Goal: Task Accomplishment & Management: Manage account settings

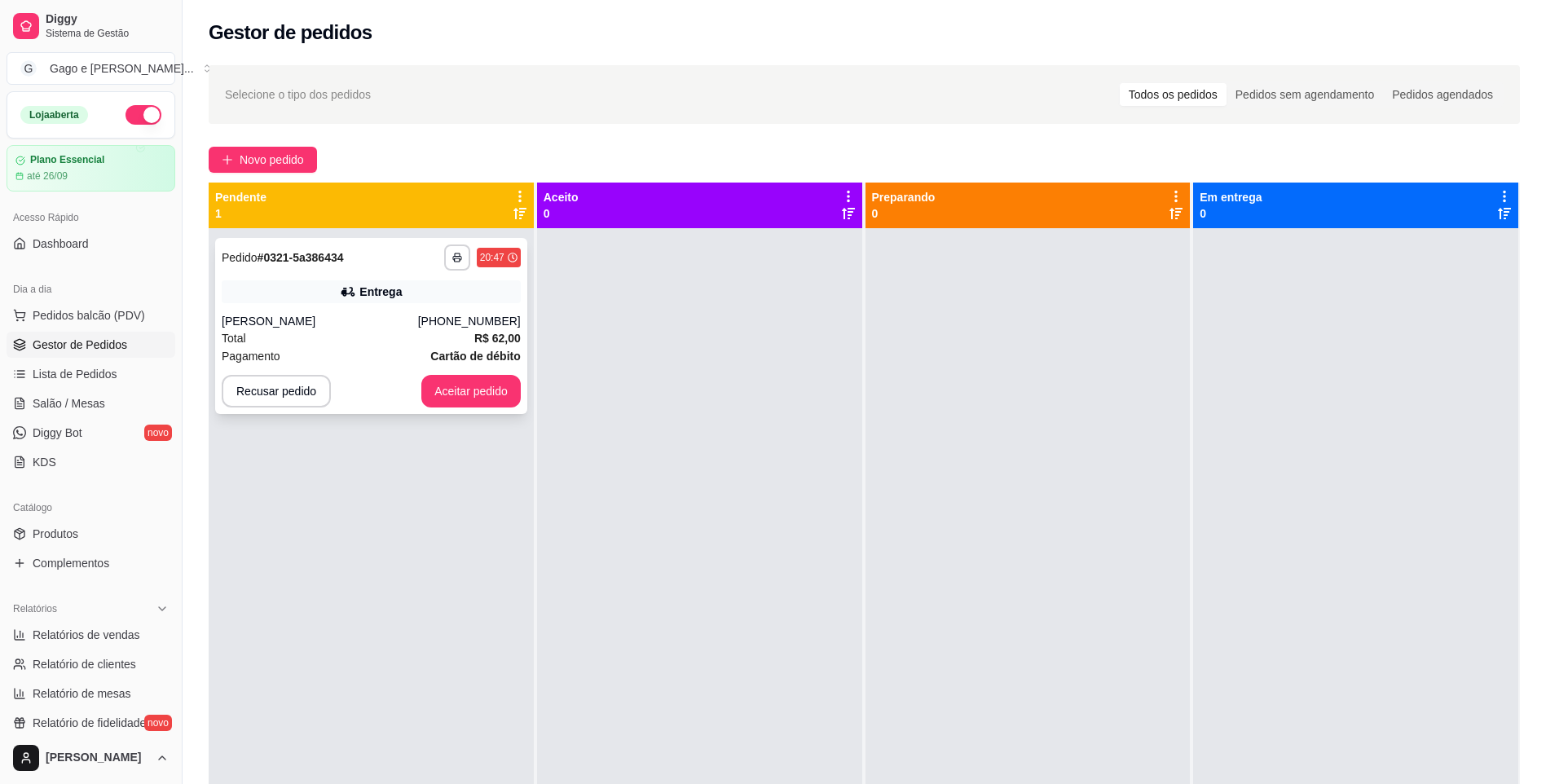
click at [421, 340] on div "Total R$ 62,00" at bounding box center [371, 338] width 299 height 18
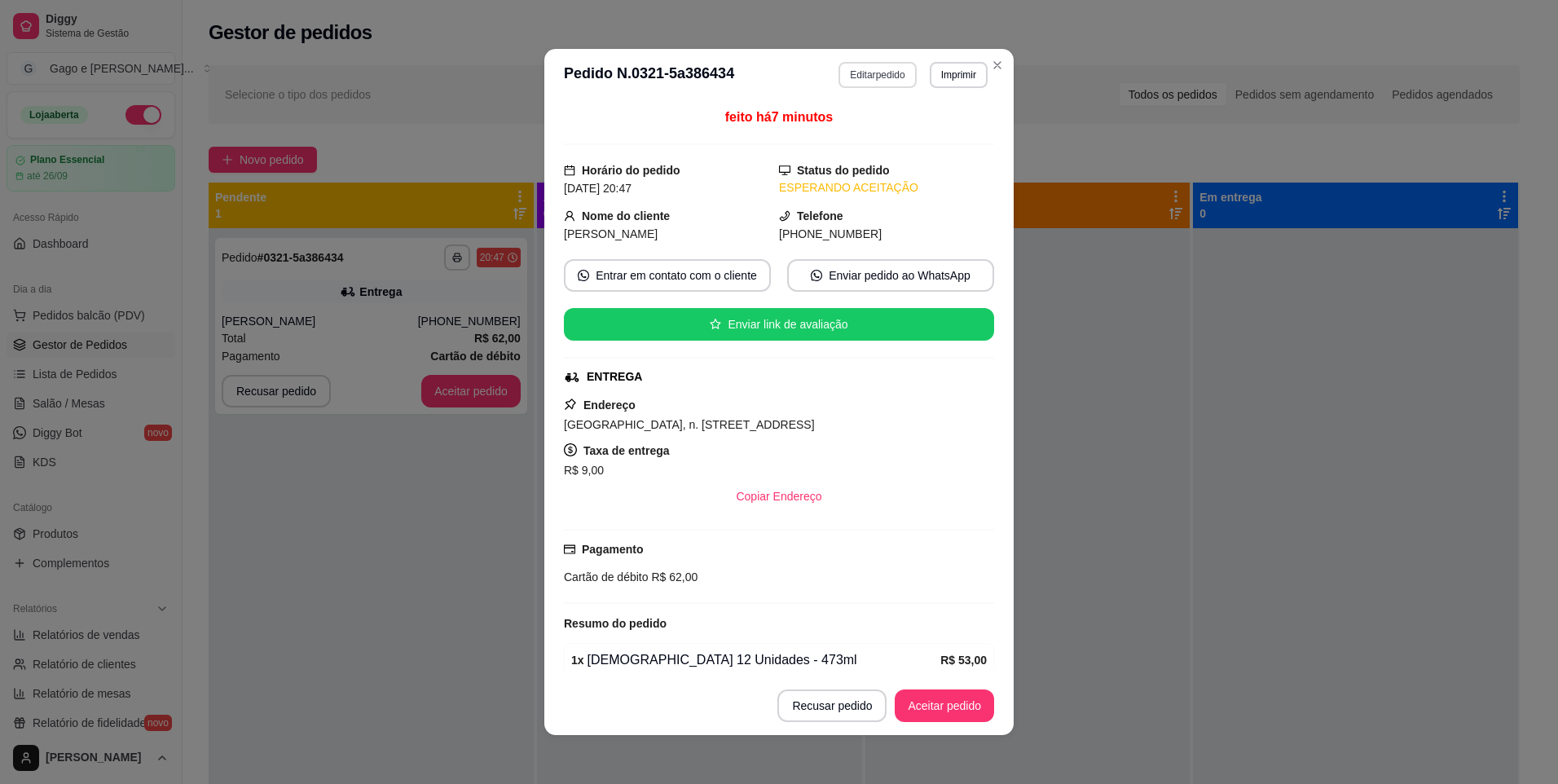
click at [883, 74] on button "Editar pedido" at bounding box center [877, 75] width 78 height 26
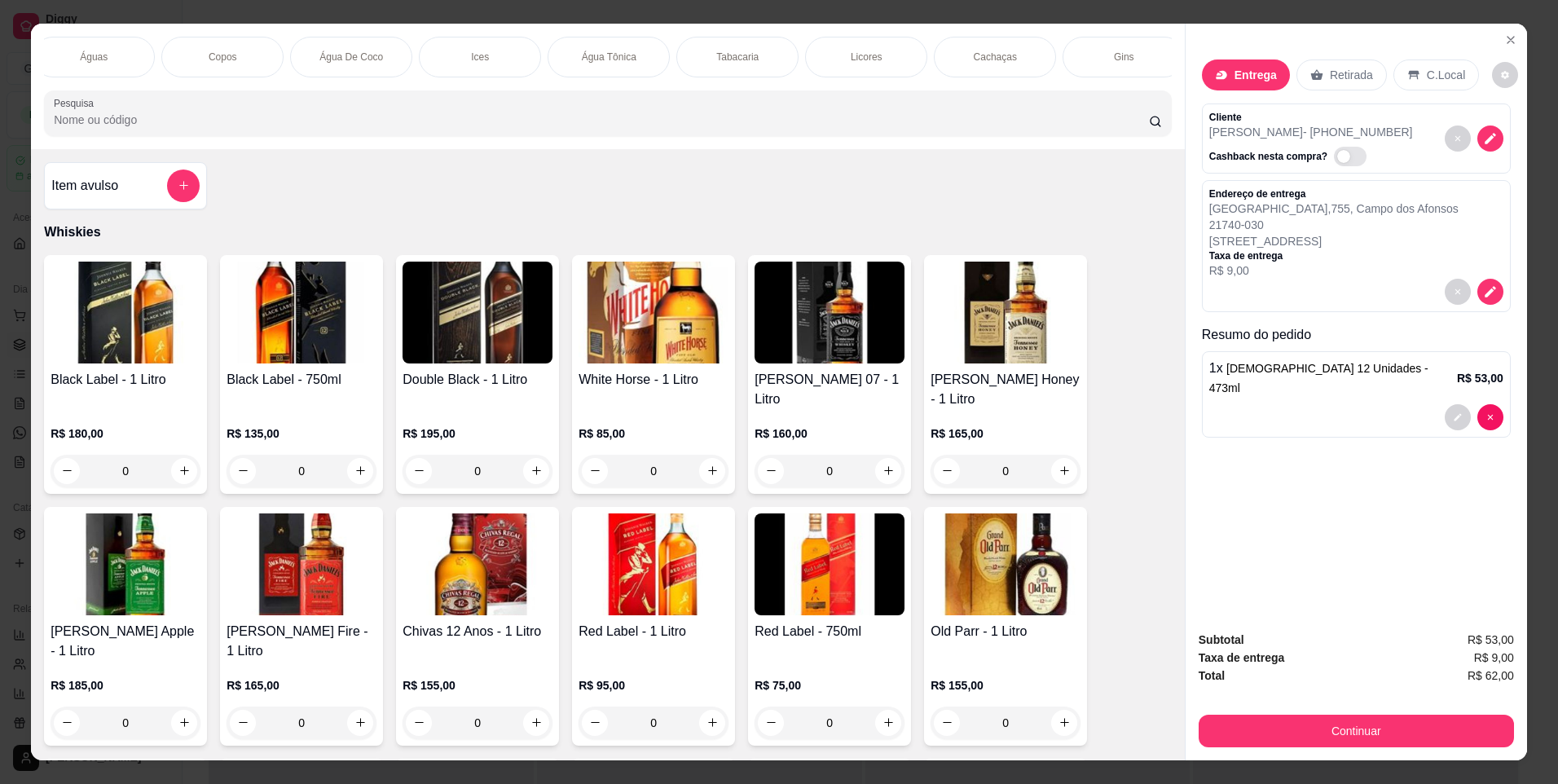
scroll to position [0, 554]
click at [716, 71] on div "Tabacaria" at bounding box center [710, 56] width 123 height 41
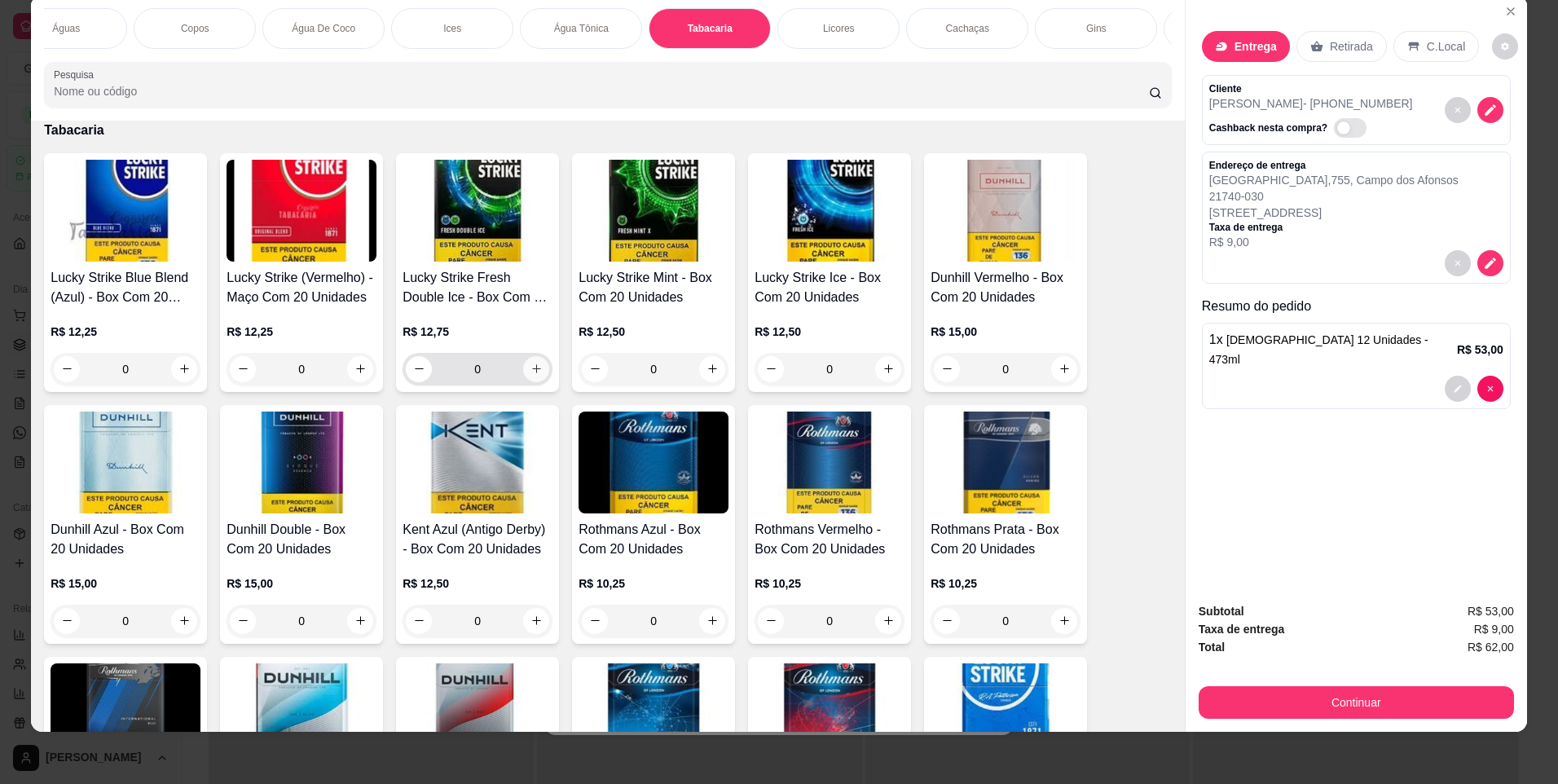
click at [531, 374] on icon "increase-product-quantity" at bounding box center [537, 368] width 12 height 12
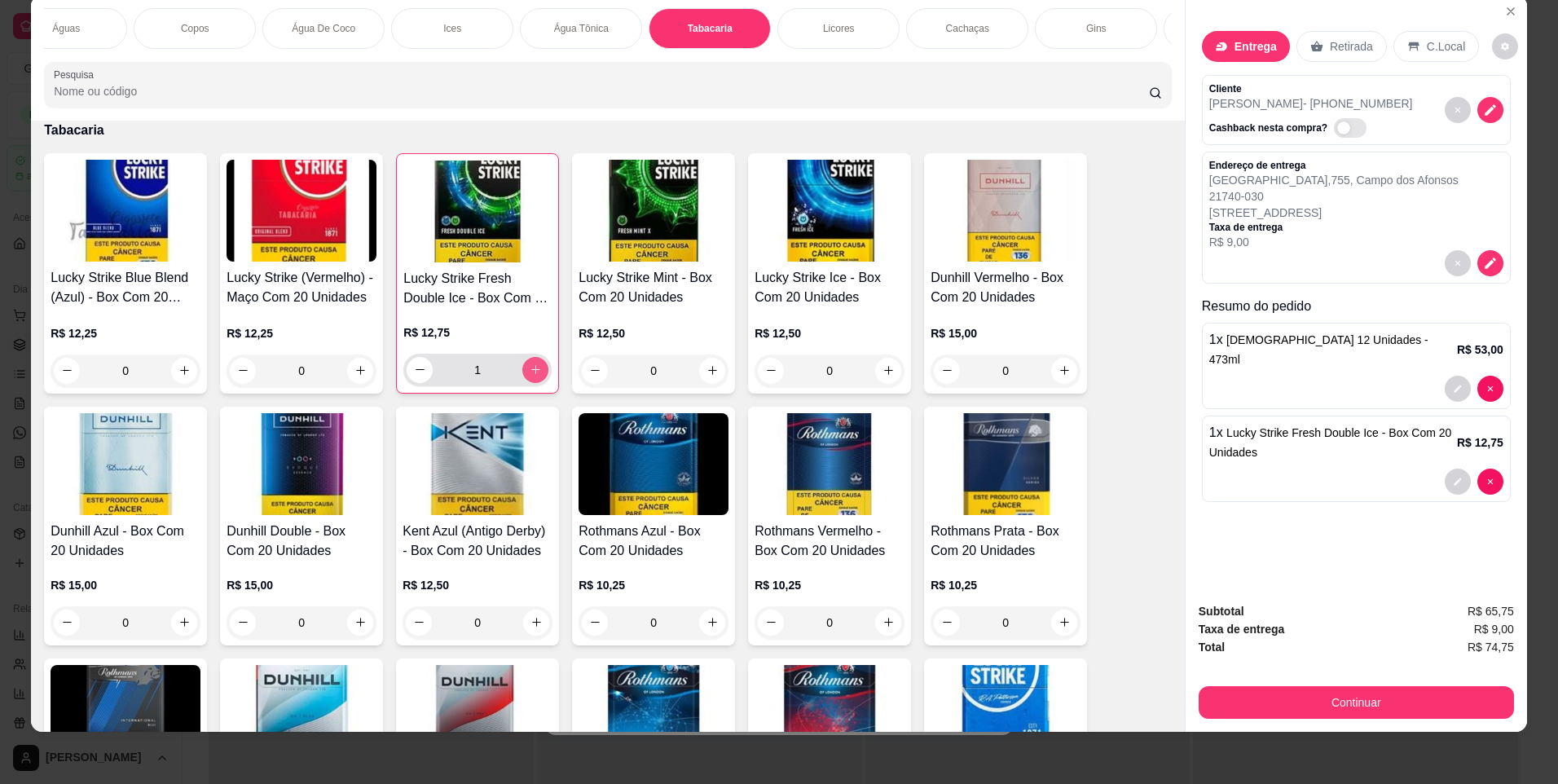
type input "1"
click at [1298, 708] on button "Continuar" at bounding box center [1355, 702] width 315 height 33
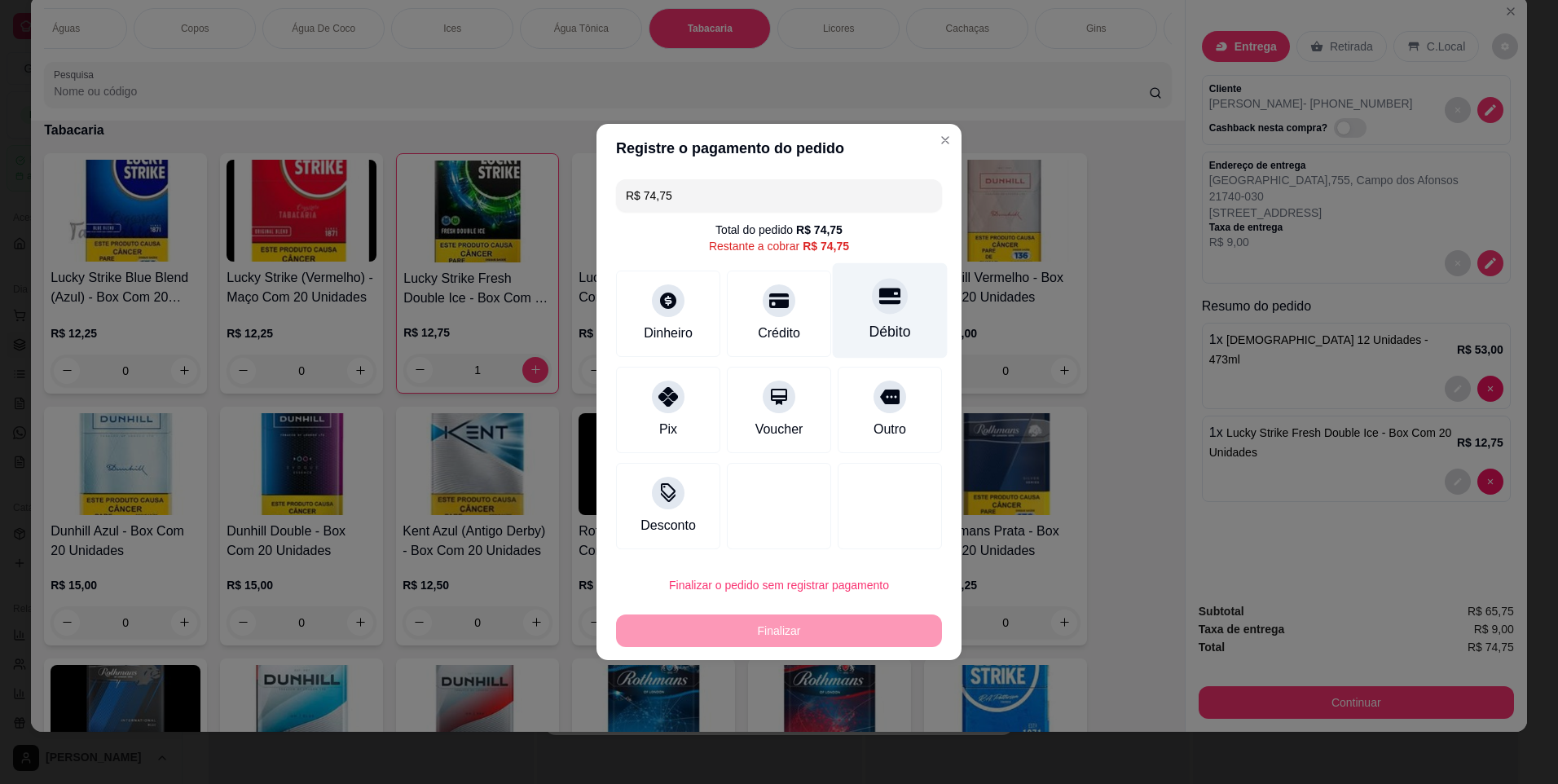
click at [872, 329] on div "Débito" at bounding box center [890, 331] width 41 height 22
type input "R$ 0,00"
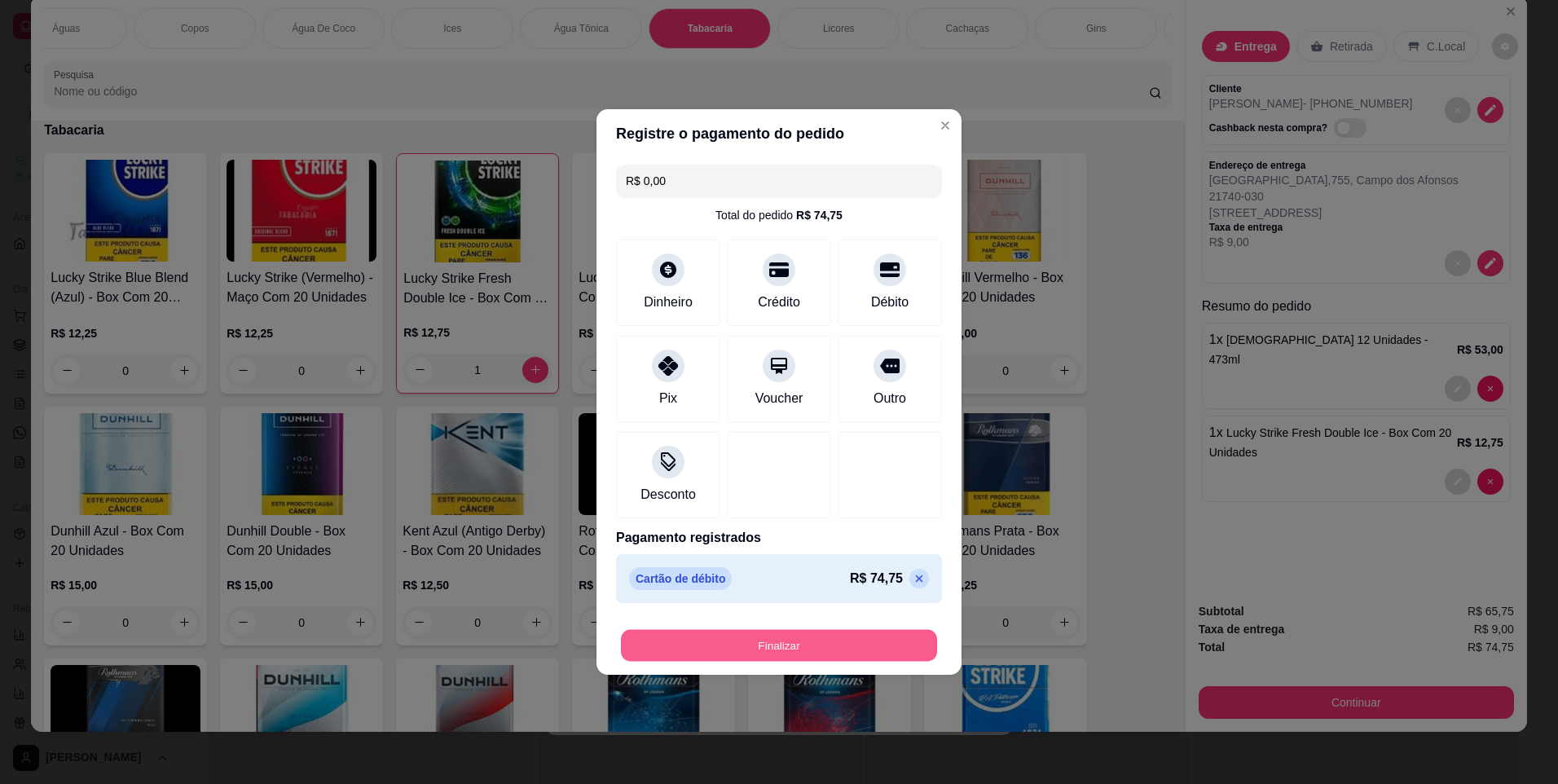
click at [811, 651] on button "Finalizar" at bounding box center [779, 645] width 316 height 32
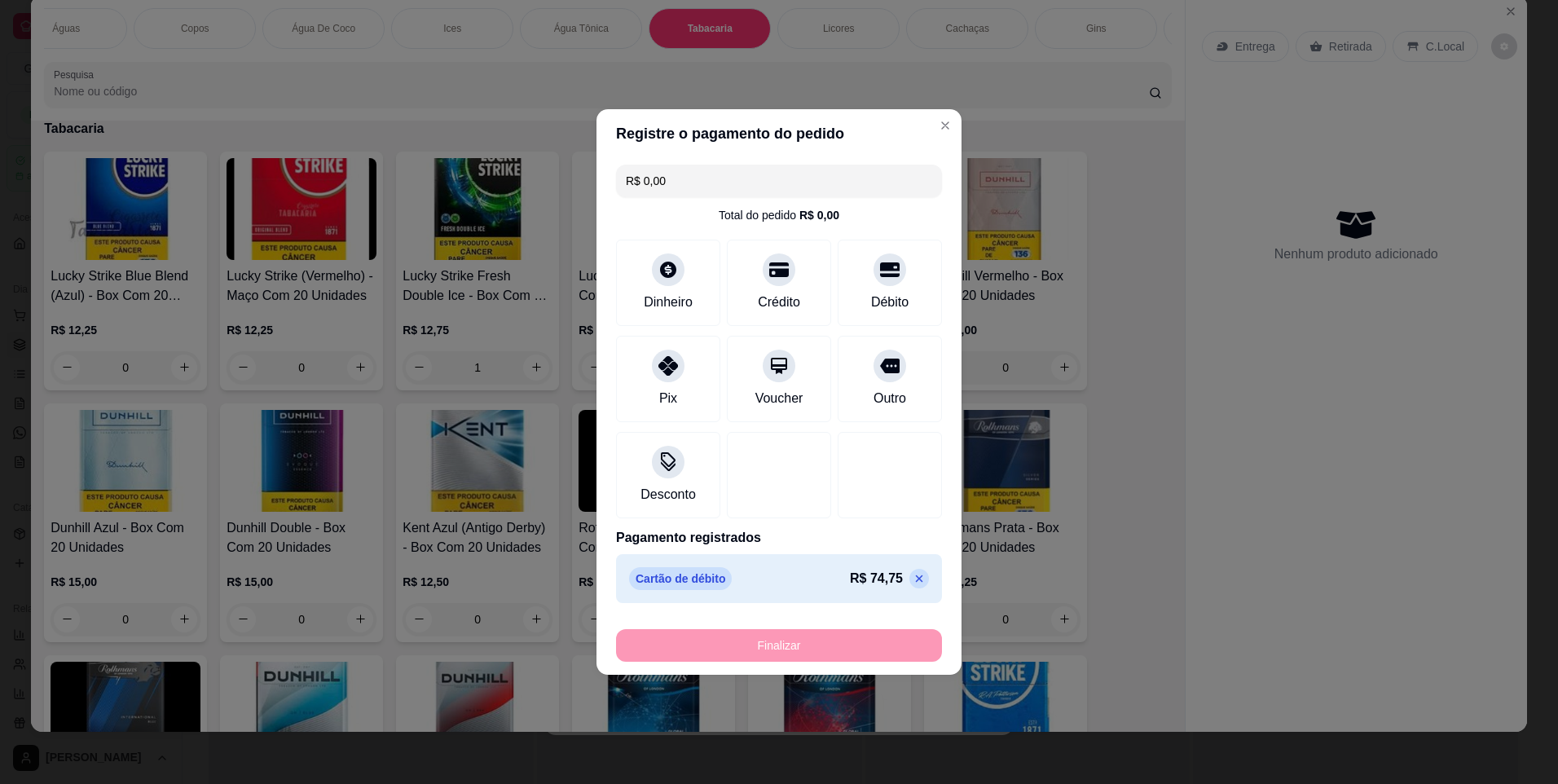
type input "0"
type input "-R$ 74,75"
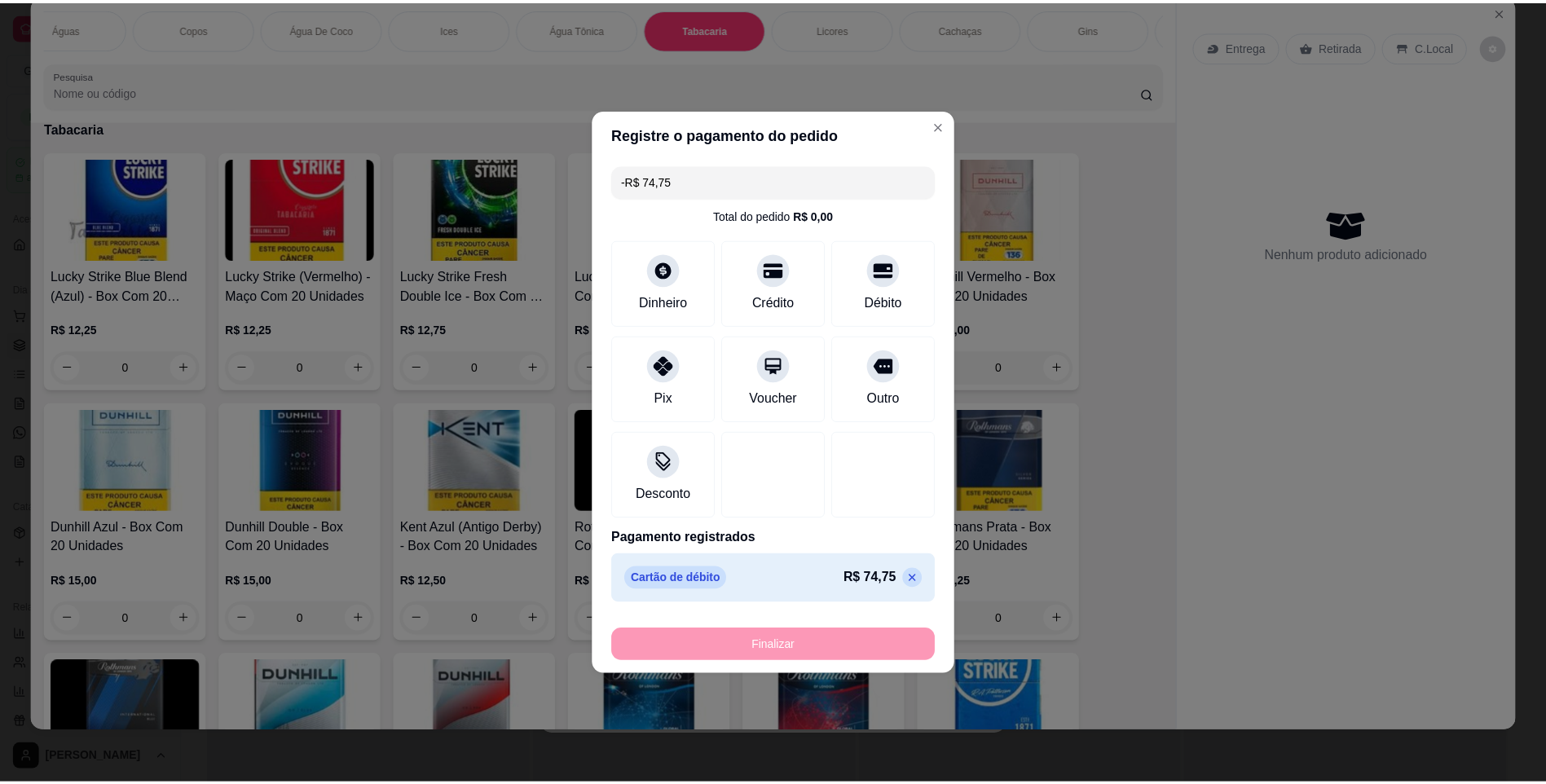
scroll to position [4103, 0]
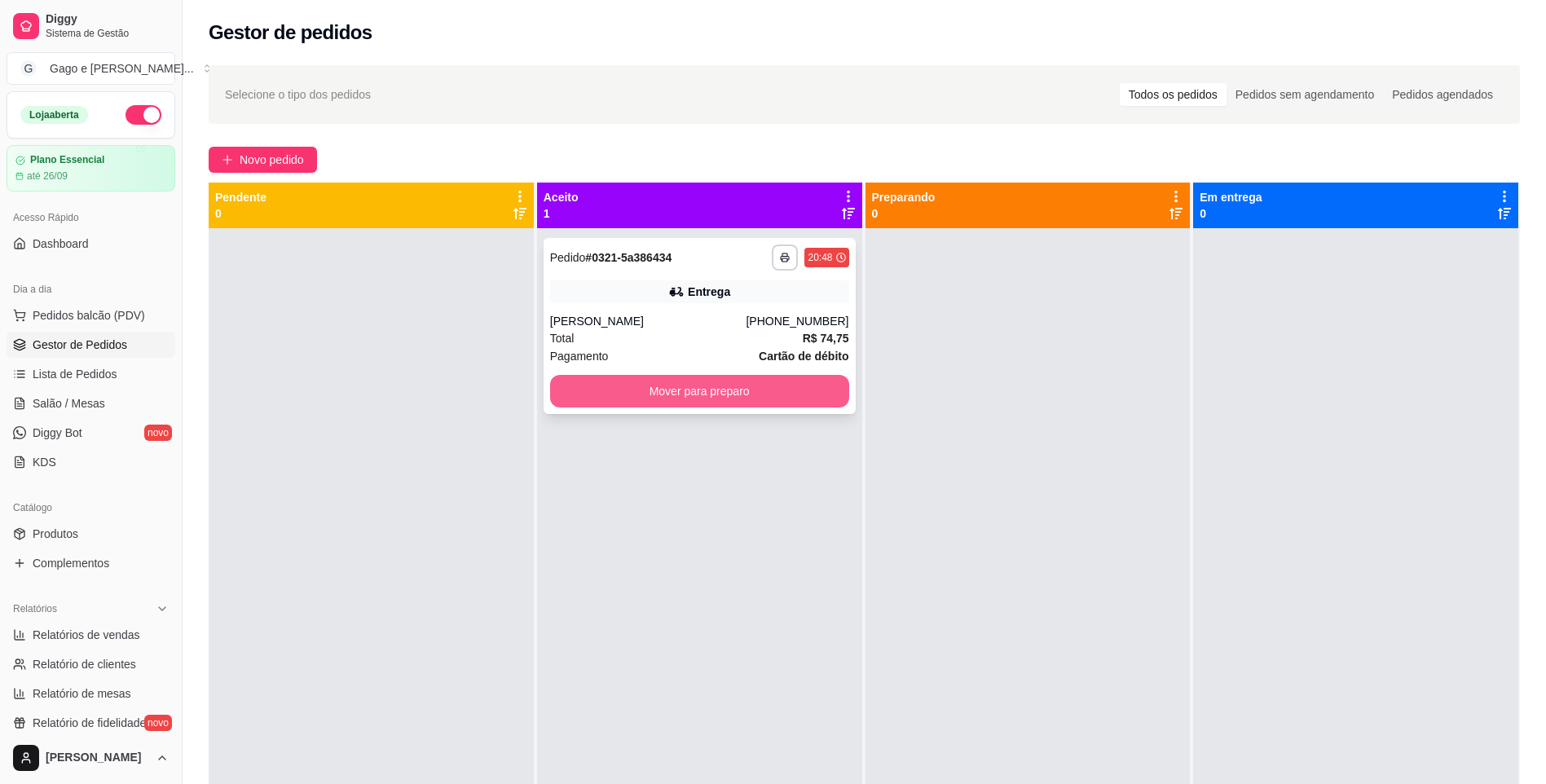
click at [798, 394] on button "Mover para preparo" at bounding box center [699, 391] width 299 height 33
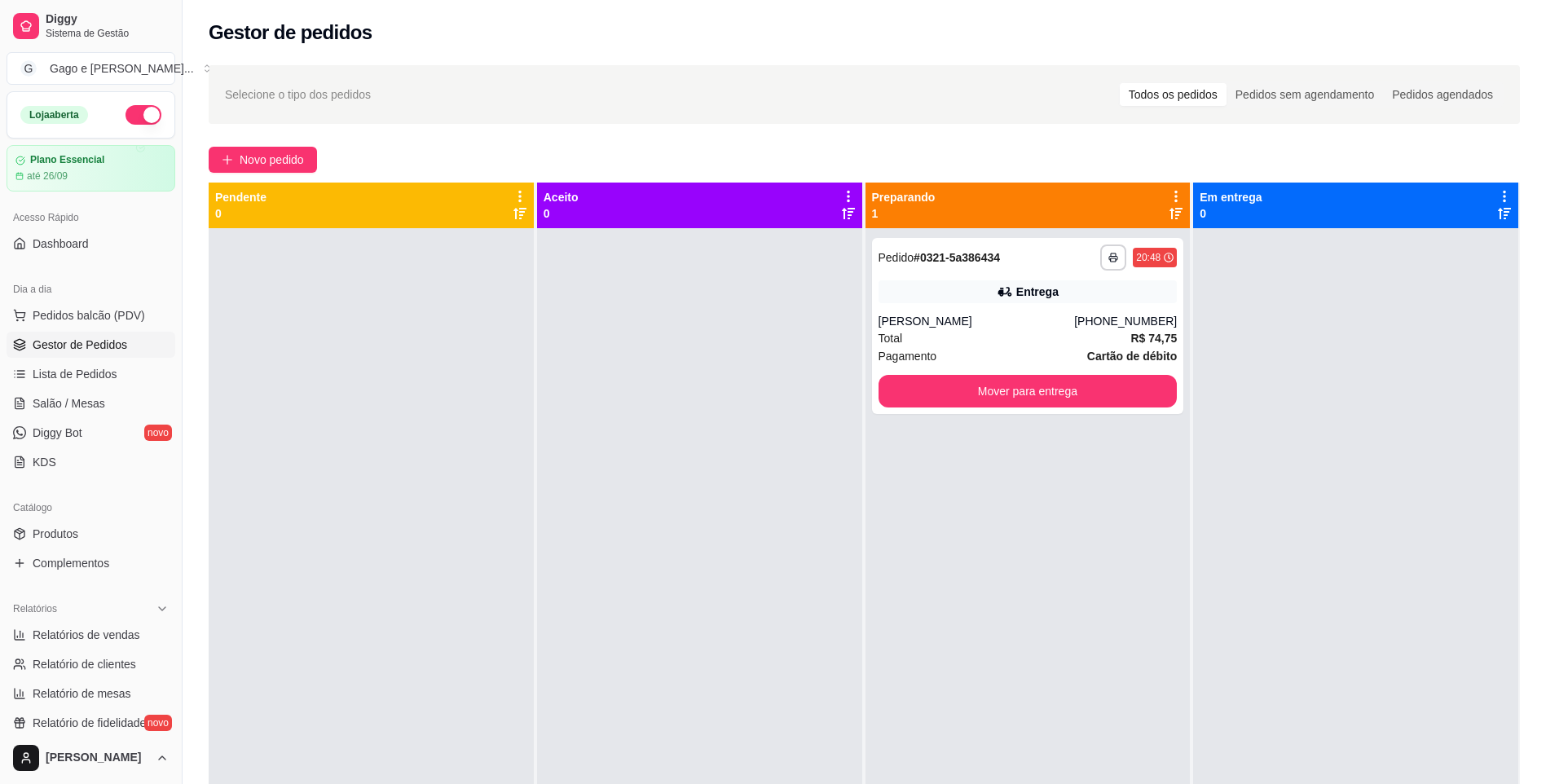
click at [139, 116] on button "button" at bounding box center [143, 115] width 36 height 20
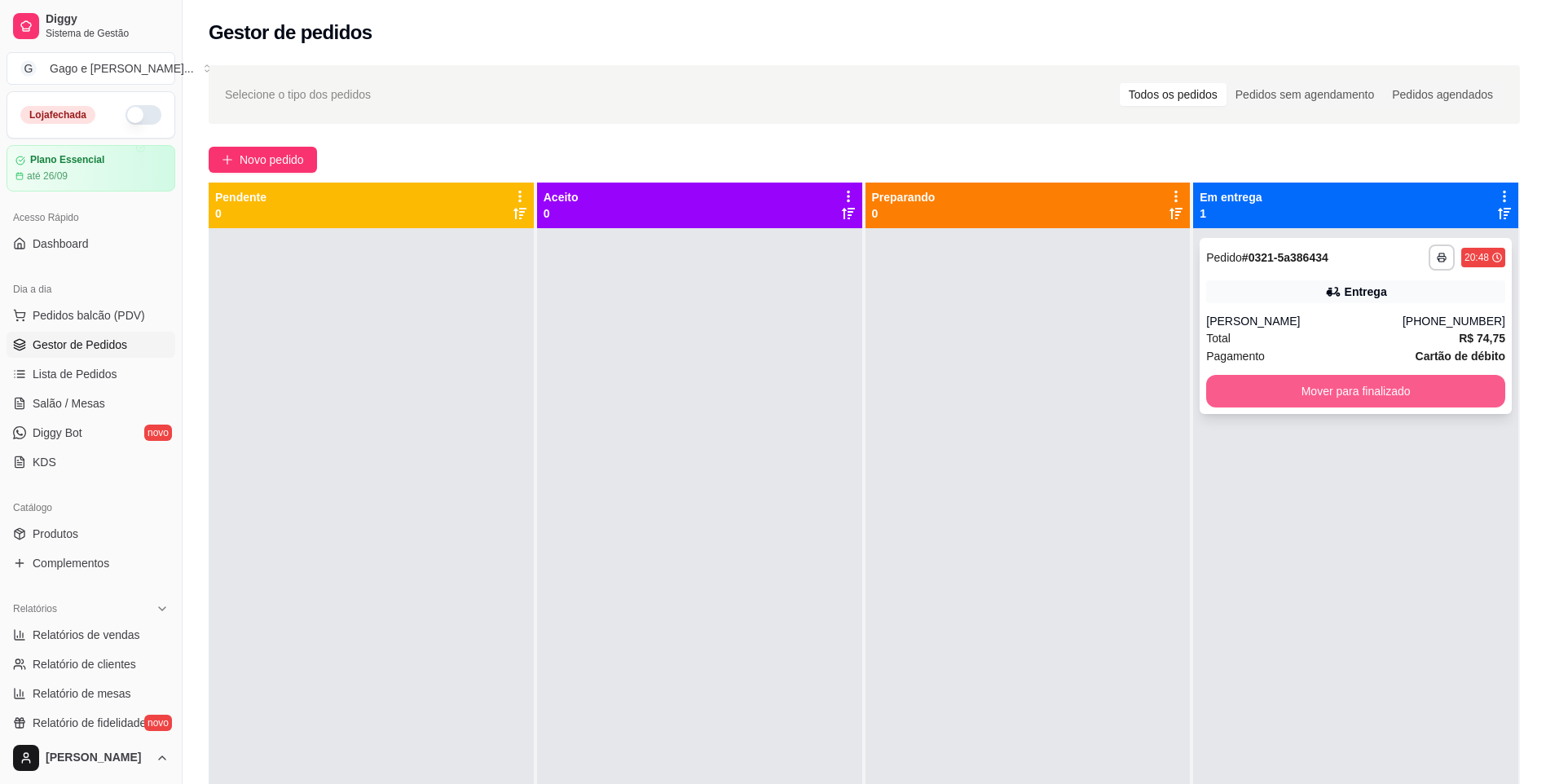
click at [1283, 388] on button "Mover para finalizado" at bounding box center [1355, 391] width 299 height 33
